Goal: Information Seeking & Learning: Learn about a topic

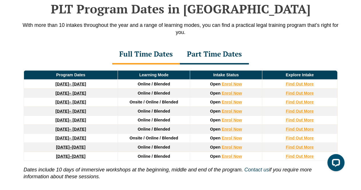
scroll to position [790, 0]
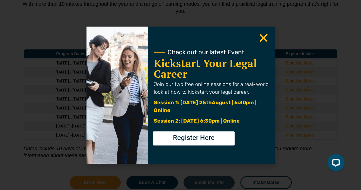
click at [264, 38] on use "Close" at bounding box center [263, 38] width 8 height 8
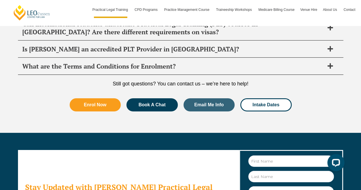
scroll to position [3179, 0]
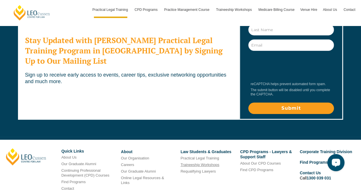
click at [194, 162] on link "Traineeship Workshops" at bounding box center [199, 164] width 39 height 4
